Goal: Navigation & Orientation: Find specific page/section

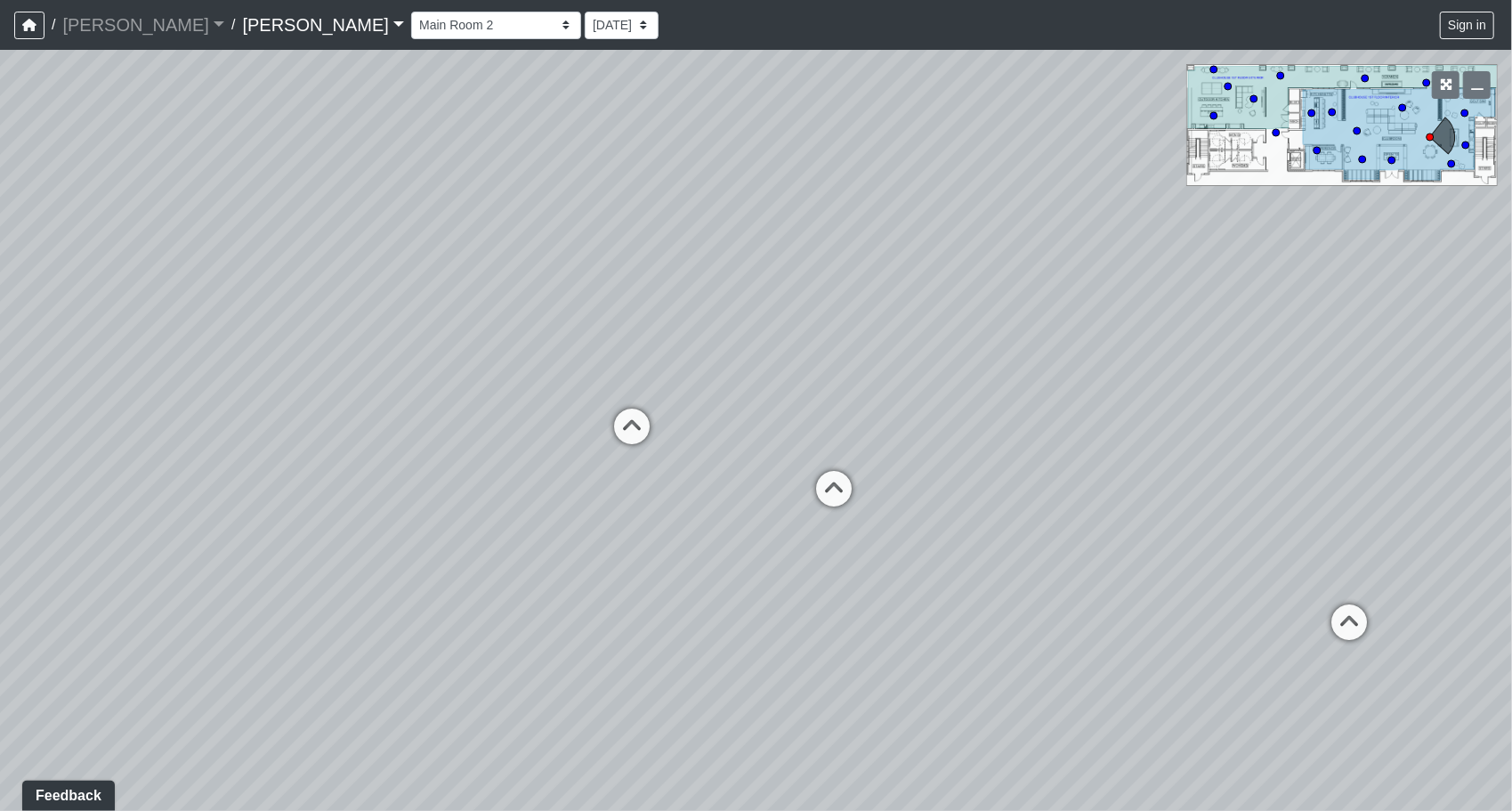
drag, startPoint x: 832, startPoint y: 481, endPoint x: 886, endPoint y: 449, distance: 62.8
click at [886, 449] on div "Loading... Craft Room Loading... Kitchenette 2 Loading... Games Loading... Entr…" at bounding box center [756, 430] width 1512 height 761
click at [828, 481] on icon at bounding box center [833, 497] width 54 height 54
select select "9troXSXpoqiNq4XSkBVCZ3"
click at [633, 421] on icon at bounding box center [632, 435] width 54 height 54
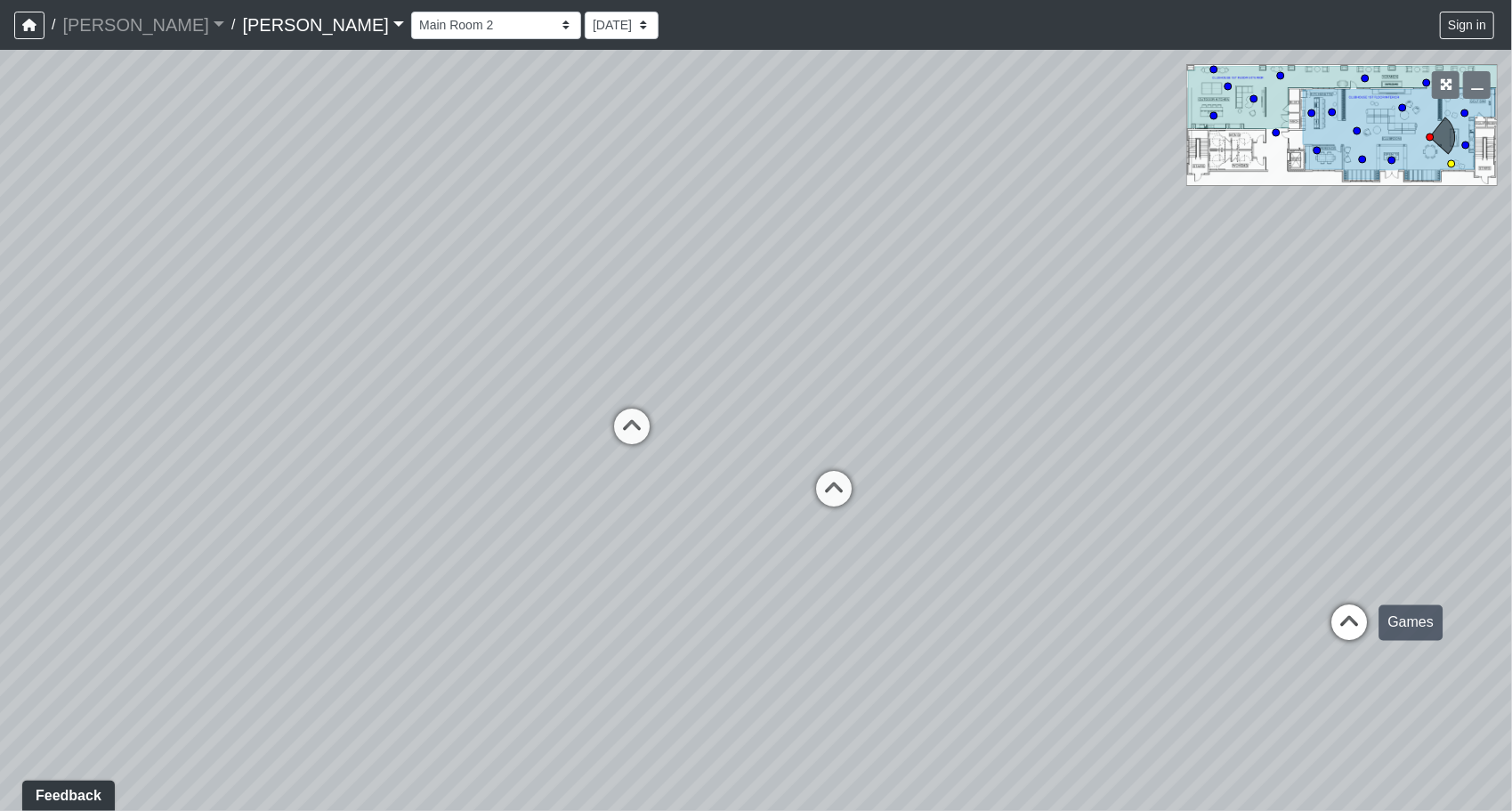
click at [1337, 616] on icon at bounding box center [1348, 632] width 54 height 54
select select "8e9gJVNoK2LXgX1V6ByAru"
click at [75, 792] on button "Feedback" at bounding box center [68, 795] width 97 height 32
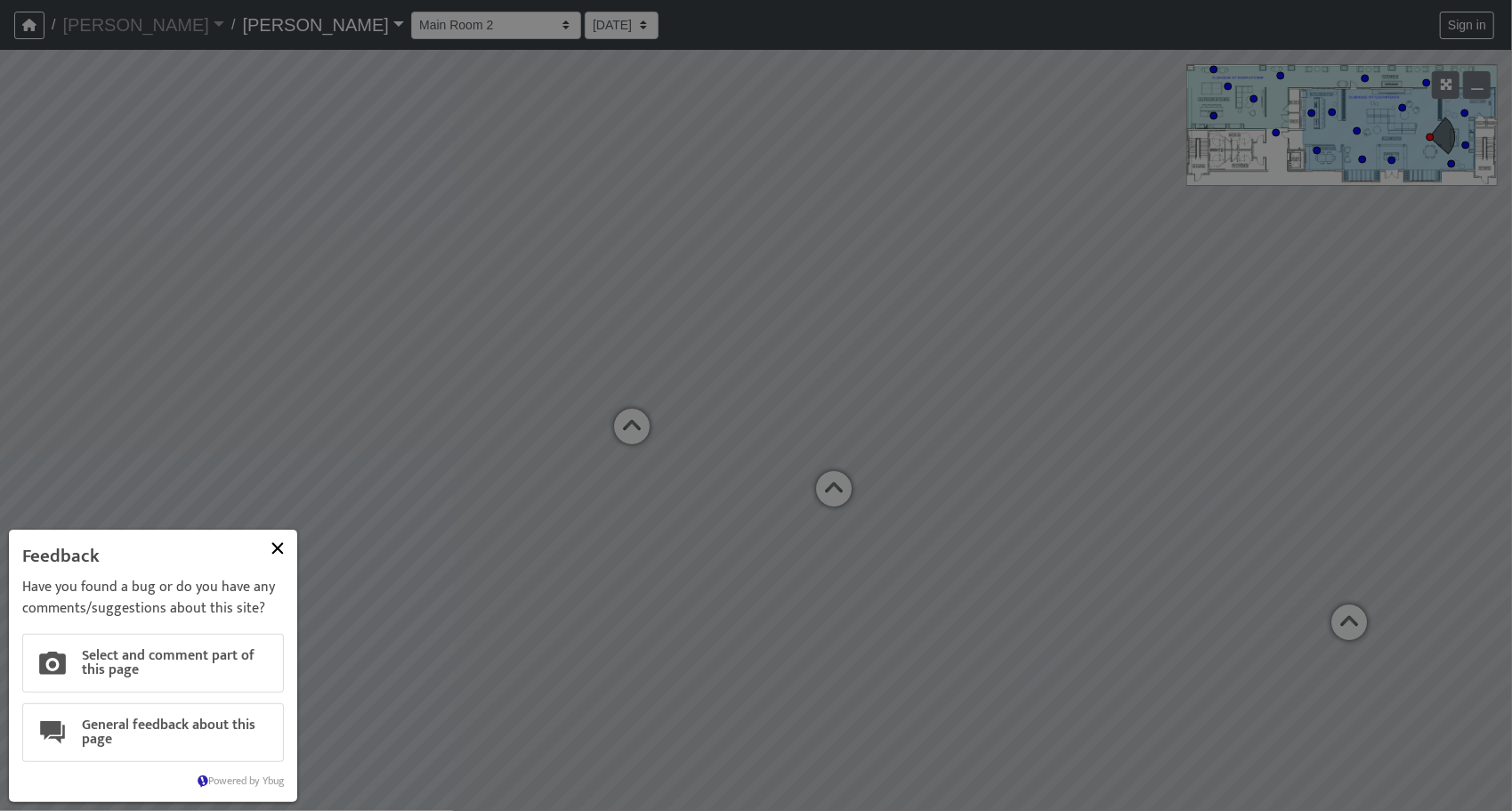
click at [550, 590] on body "Feedback Have you found a bug or do you have any comments/suggestions about thi…" at bounding box center [756, 406] width 1512 height 811
